Goal: Find specific page/section: Find specific page/section

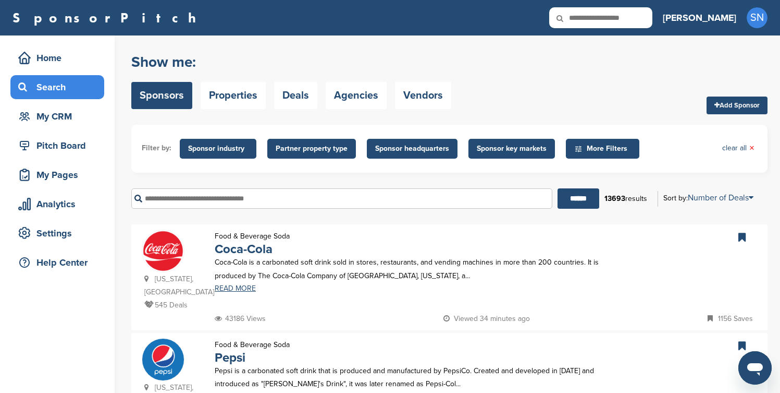
click at [223, 146] on span "Sponsor industry" at bounding box center [218, 148] width 60 height 11
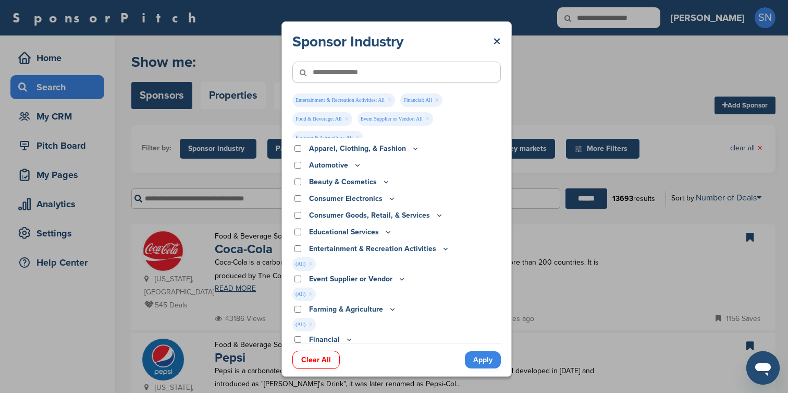
click at [297, 227] on div "Educational Services" at bounding box center [396, 231] width 209 height 11
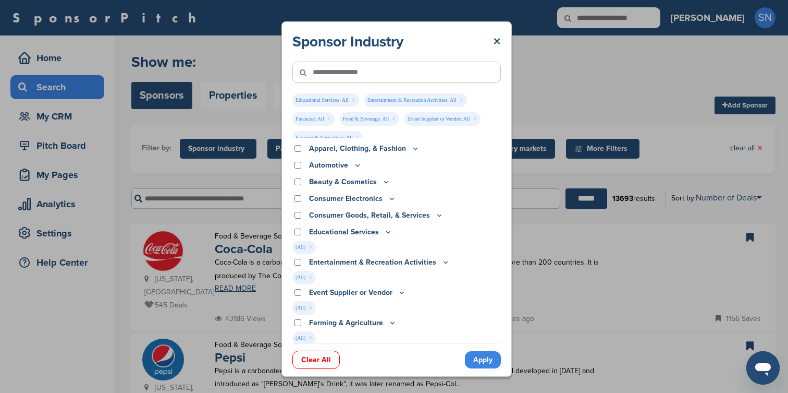
click at [297, 219] on div "Consumer Goods, Retail, & Services" at bounding box center [396, 215] width 209 height 11
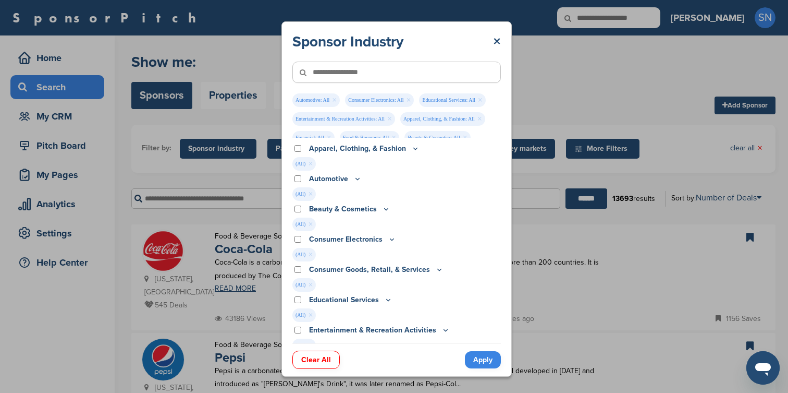
click at [483, 358] on link "Apply" at bounding box center [483, 359] width 36 height 17
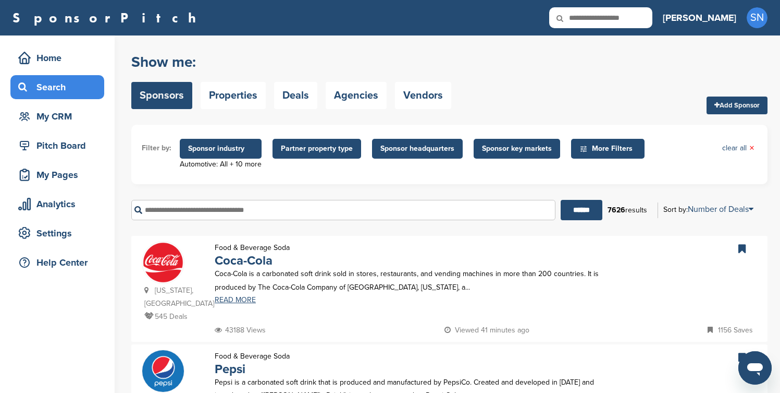
click at [416, 151] on span "Sponsor headquarters" at bounding box center [418, 148] width 74 height 11
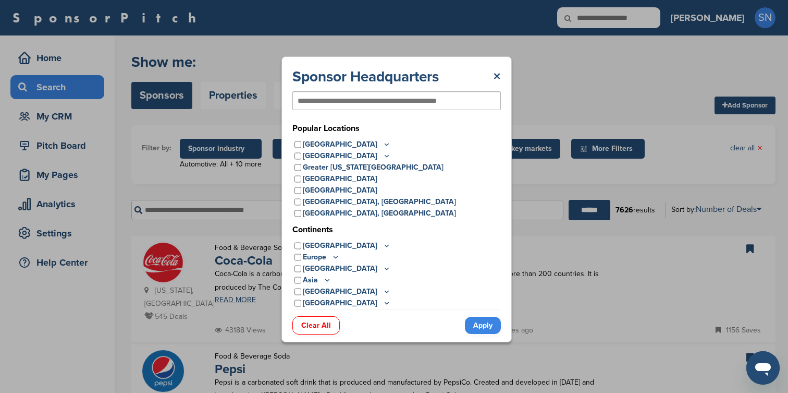
click at [395, 263] on div "[GEOGRAPHIC_DATA]" at bounding box center [396, 268] width 209 height 11
click at [383, 301] on icon at bounding box center [387, 302] width 8 height 9
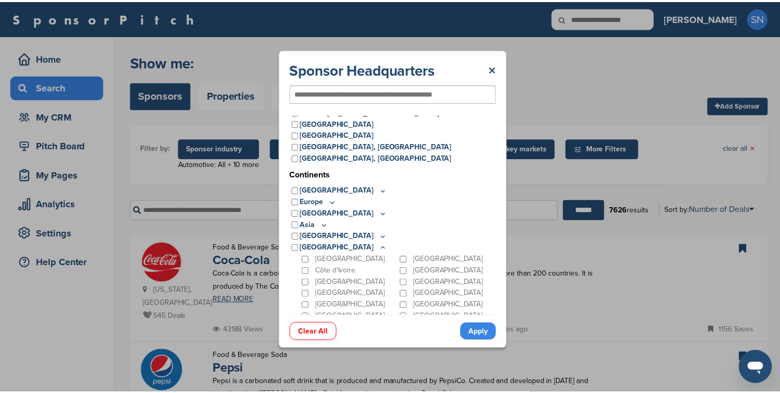
scroll to position [55, 0]
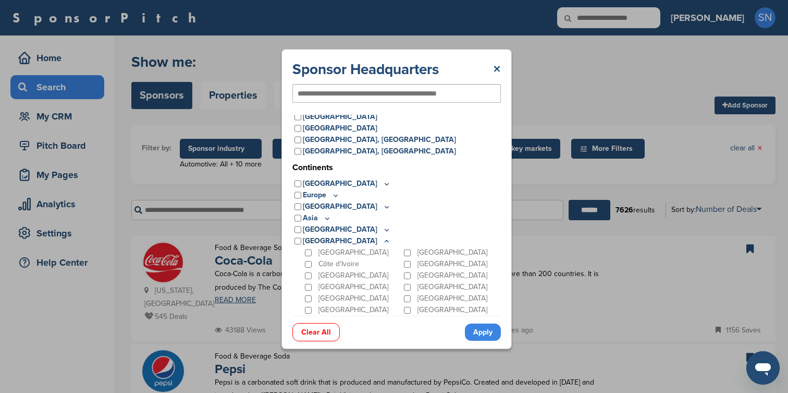
click at [383, 228] on icon at bounding box center [387, 229] width 8 height 9
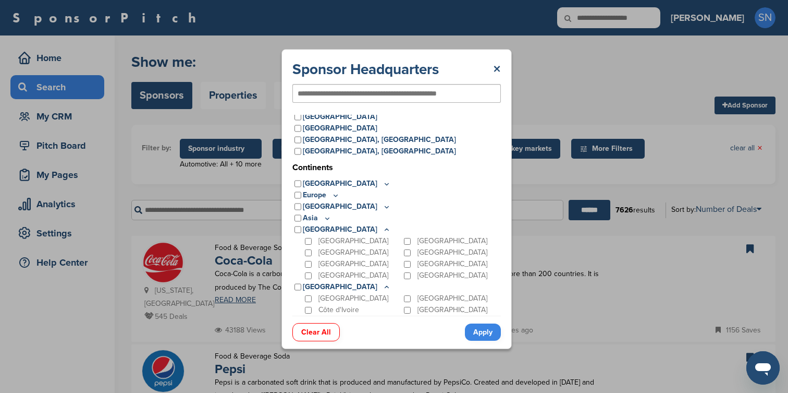
click at [326, 217] on icon at bounding box center [327, 218] width 8 height 9
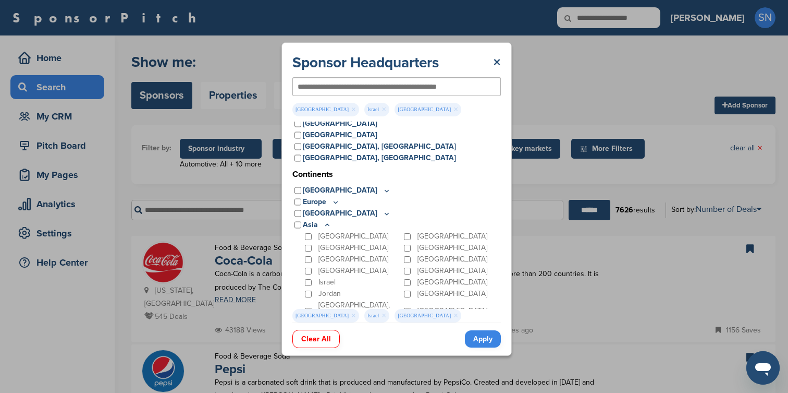
click at [383, 212] on icon at bounding box center [387, 213] width 8 height 9
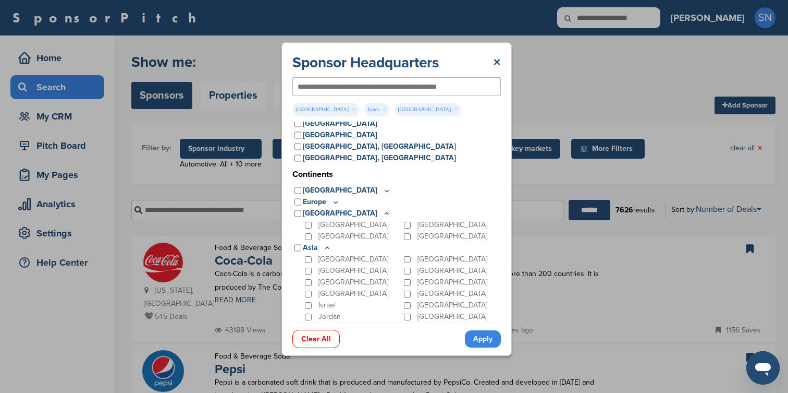
click at [338, 201] on icon at bounding box center [336, 202] width 8 height 9
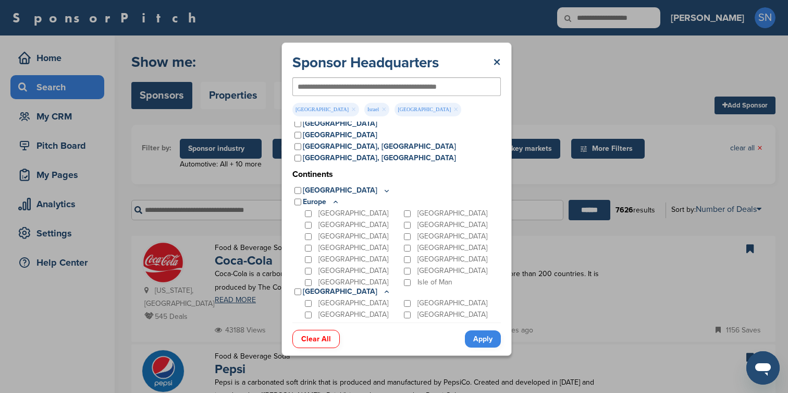
click at [383, 192] on icon at bounding box center [387, 190] width 8 height 9
click at [477, 335] on link "Apply" at bounding box center [483, 338] width 36 height 17
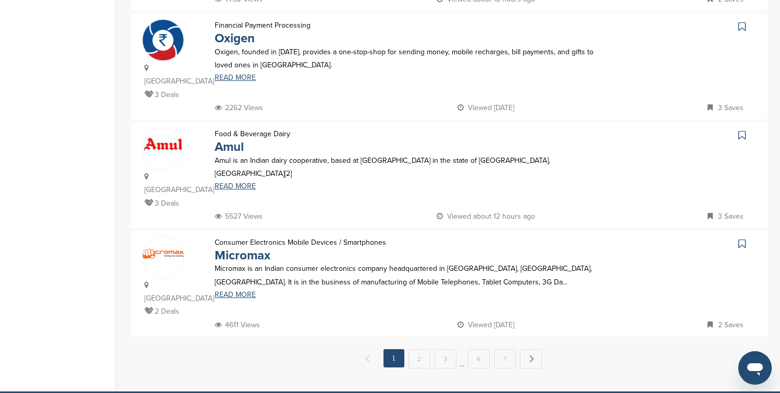
scroll to position [959, 0]
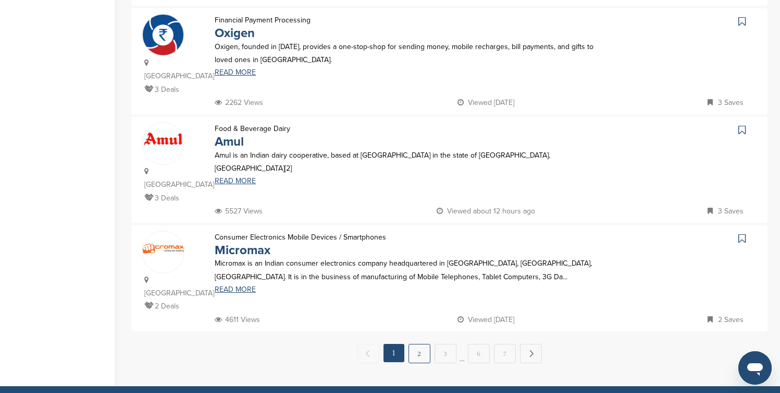
click at [415, 344] on link "2" at bounding box center [420, 353] width 22 height 19
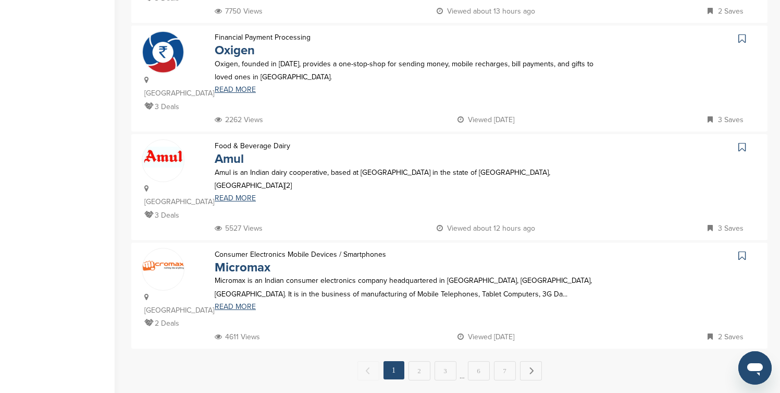
scroll to position [0, 0]
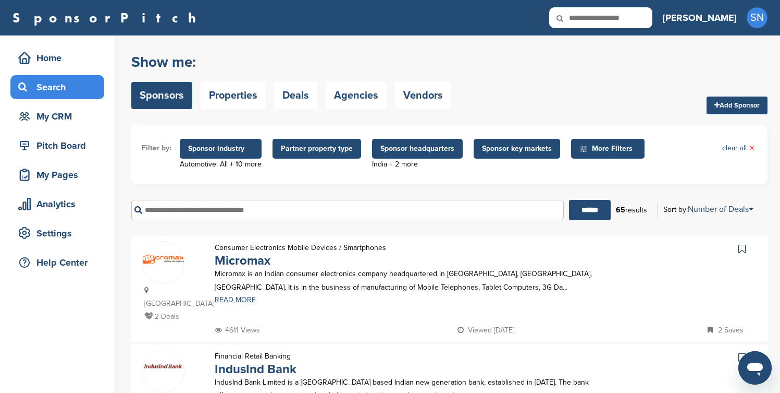
click at [763, 192] on div "****** 65 results Sort by: Number of Deals Sponsor Name Recently Added Number o…" at bounding box center [449, 210] width 636 height 36
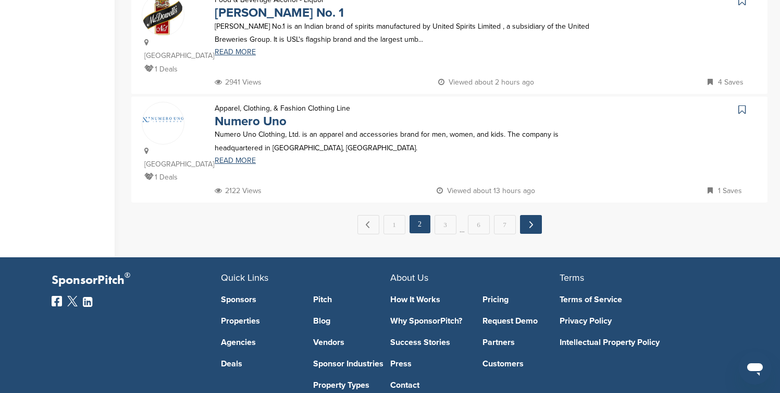
click at [526, 215] on link "Next →" at bounding box center [531, 224] width 22 height 19
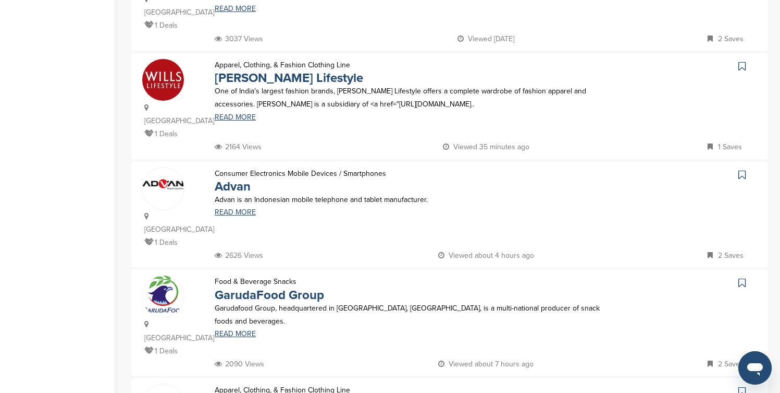
scroll to position [292, 0]
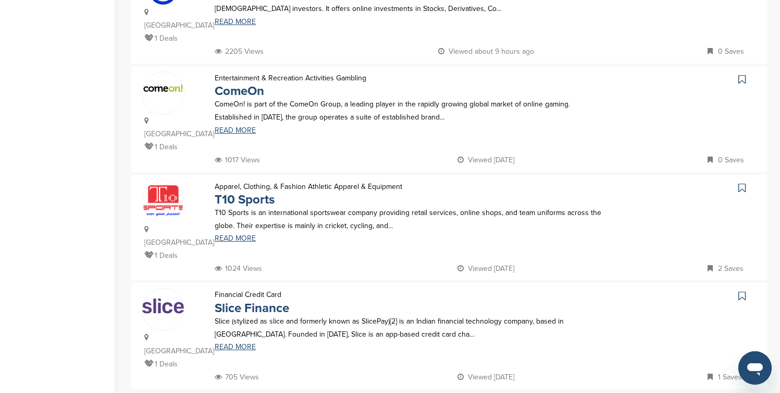
scroll to position [959, 0]
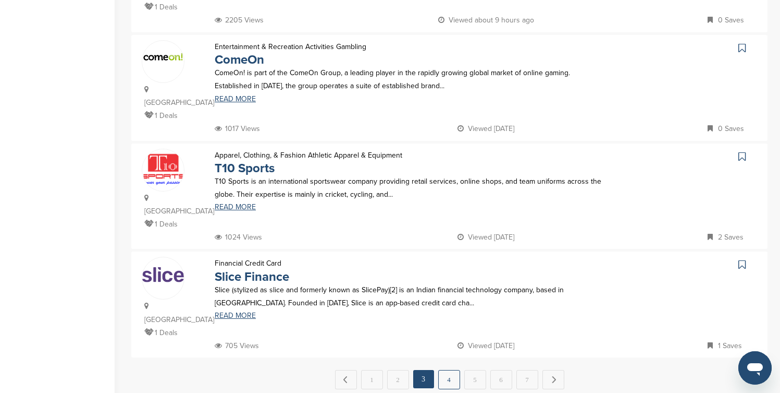
click at [458, 370] on link "4" at bounding box center [449, 379] width 22 height 19
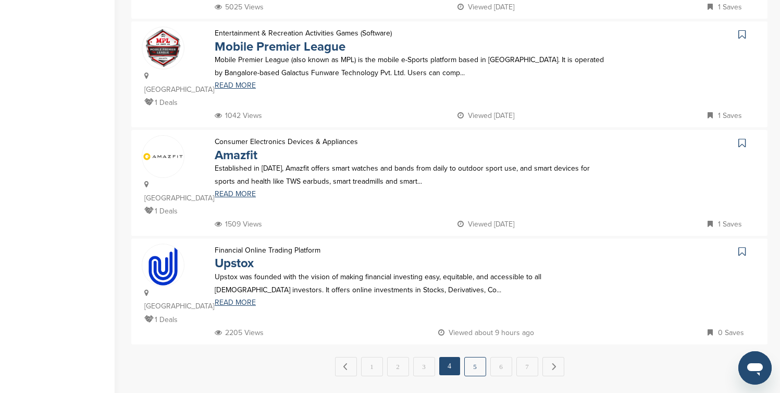
click at [474, 357] on link "5" at bounding box center [475, 366] width 22 height 19
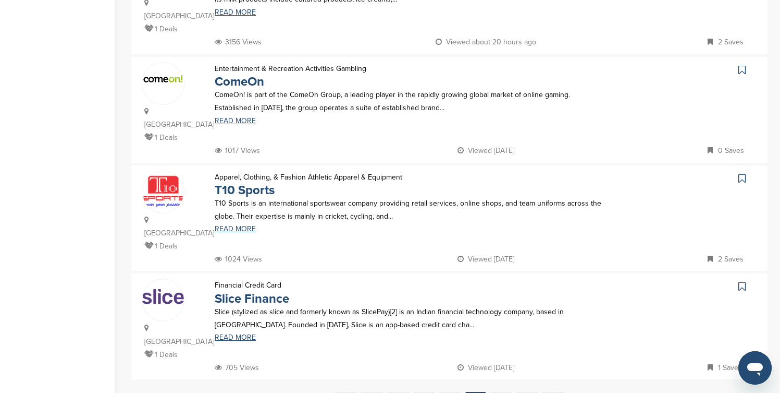
scroll to position [938, 0]
click at [498, 390] on link "6" at bounding box center [502, 399] width 22 height 19
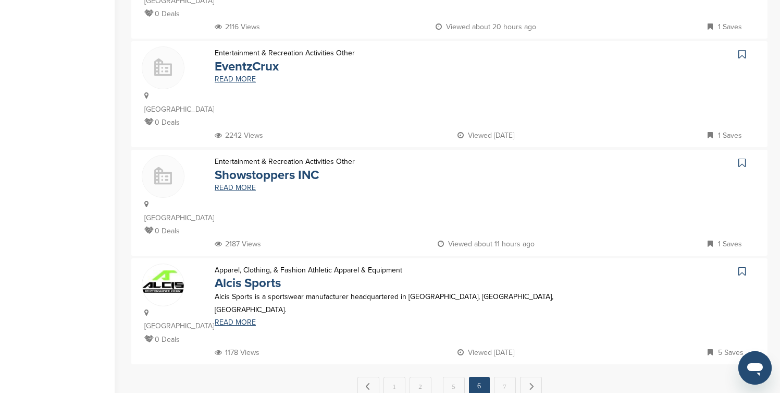
scroll to position [959, 0]
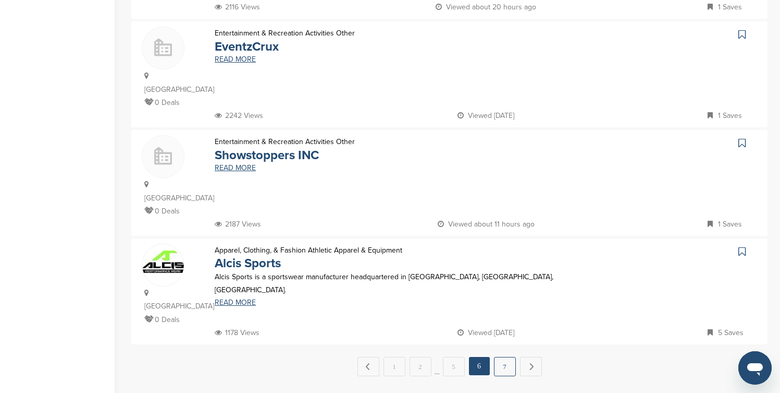
click at [503, 357] on link "7" at bounding box center [505, 366] width 22 height 19
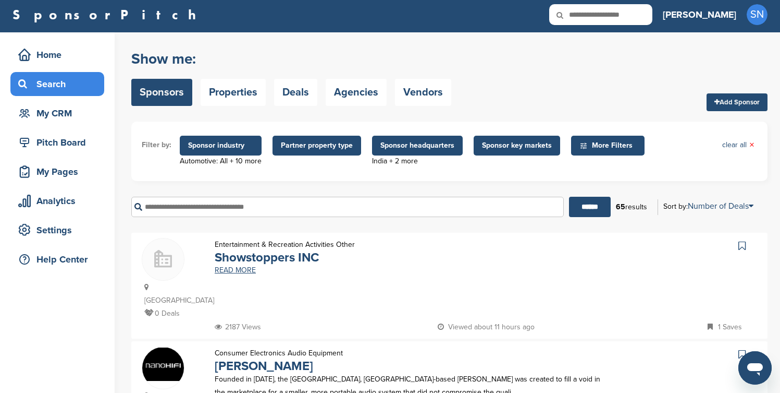
scroll to position [8, 0]
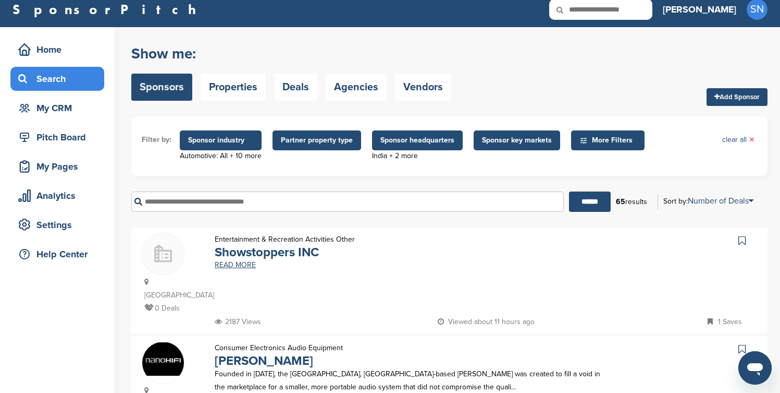
click at [428, 142] on span "Sponsor headquarters" at bounding box center [418, 139] width 74 height 11
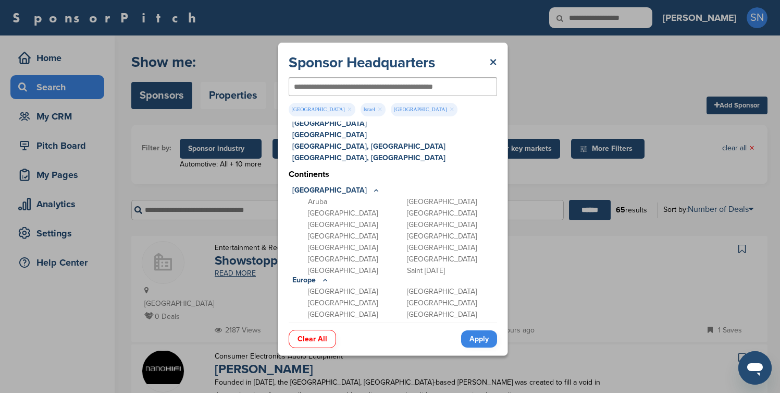
scroll to position [0, 0]
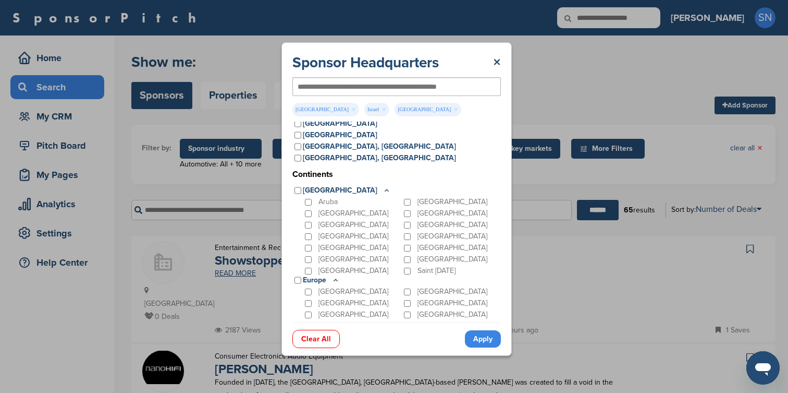
click at [323, 340] on link "Clear All" at bounding box center [315, 338] width 47 height 18
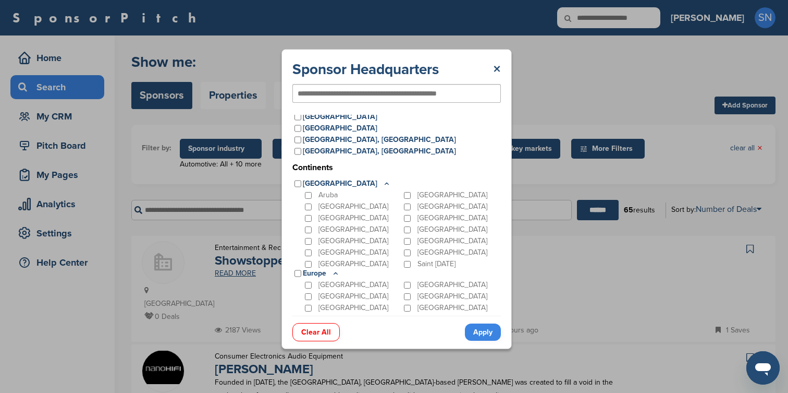
click at [480, 334] on link "Apply" at bounding box center [483, 331] width 36 height 17
